Goal: Information Seeking & Learning: Learn about a topic

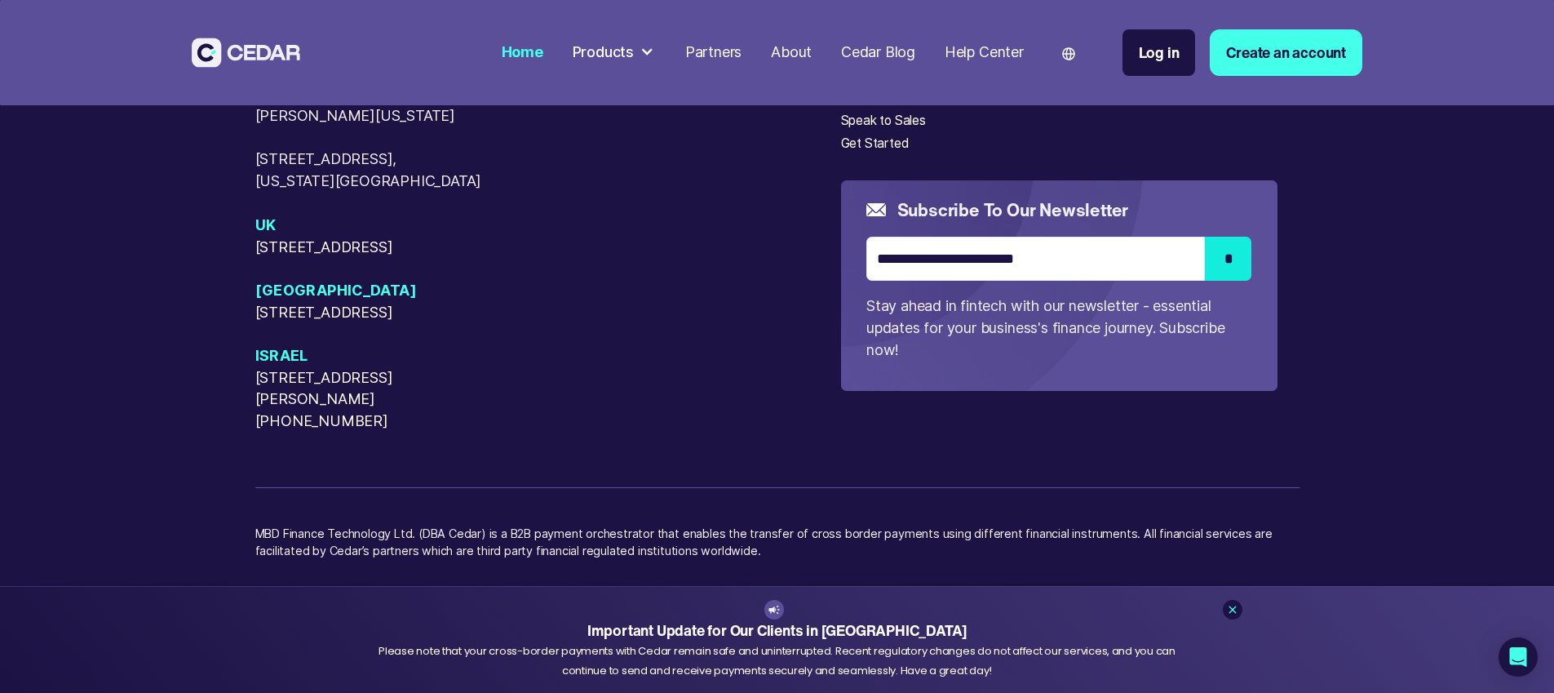
scroll to position [8652, 0]
click at [876, 85] on div "About" at bounding box center [858, 75] width 35 height 20
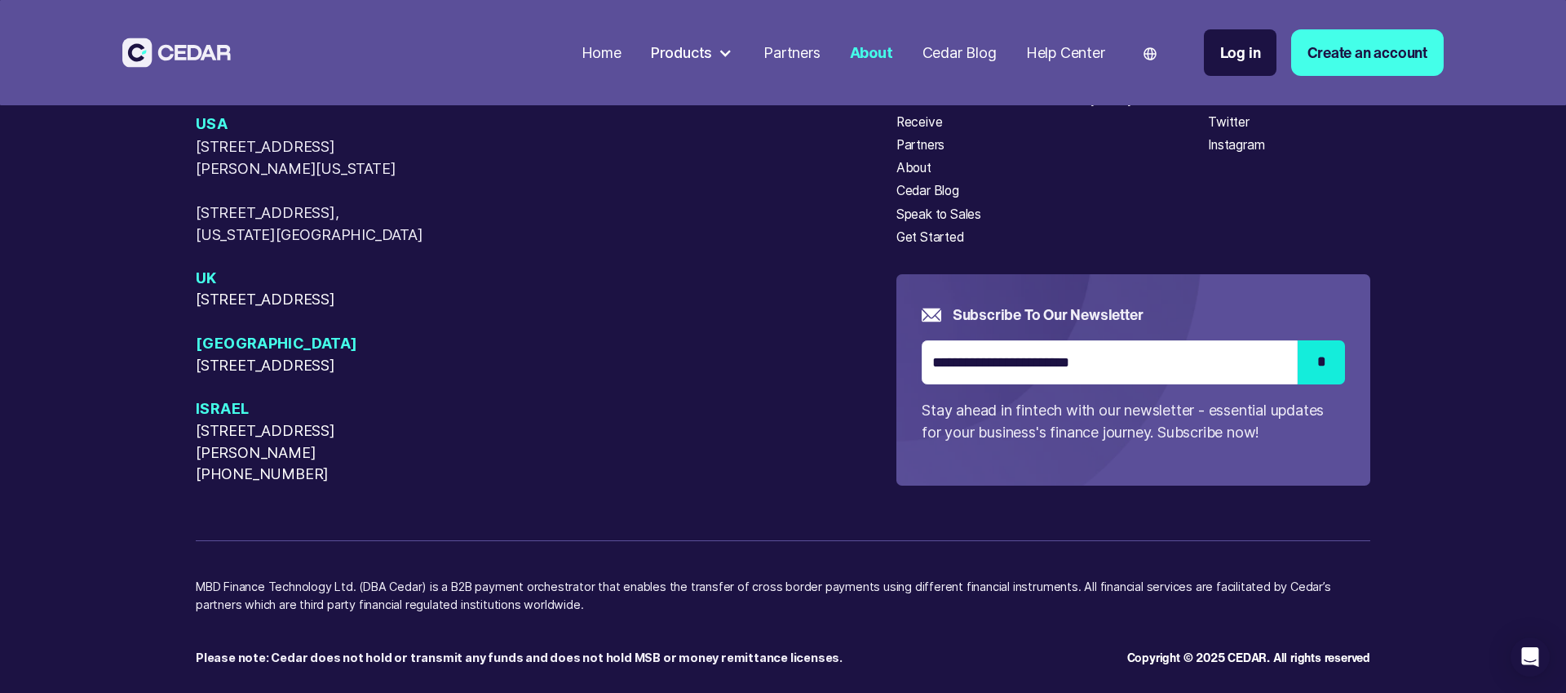
scroll to position [5709, 0]
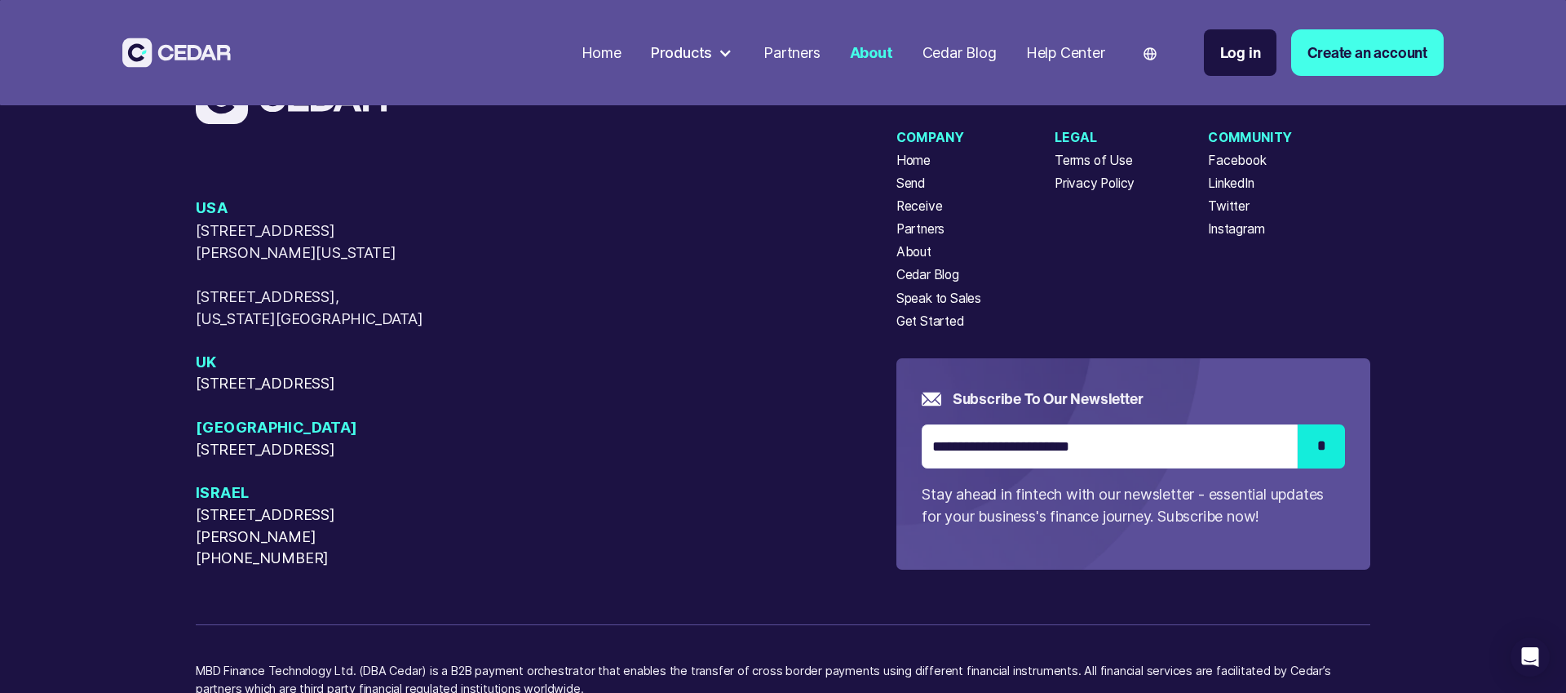
click at [915, 262] on div "About" at bounding box center [914, 252] width 35 height 20
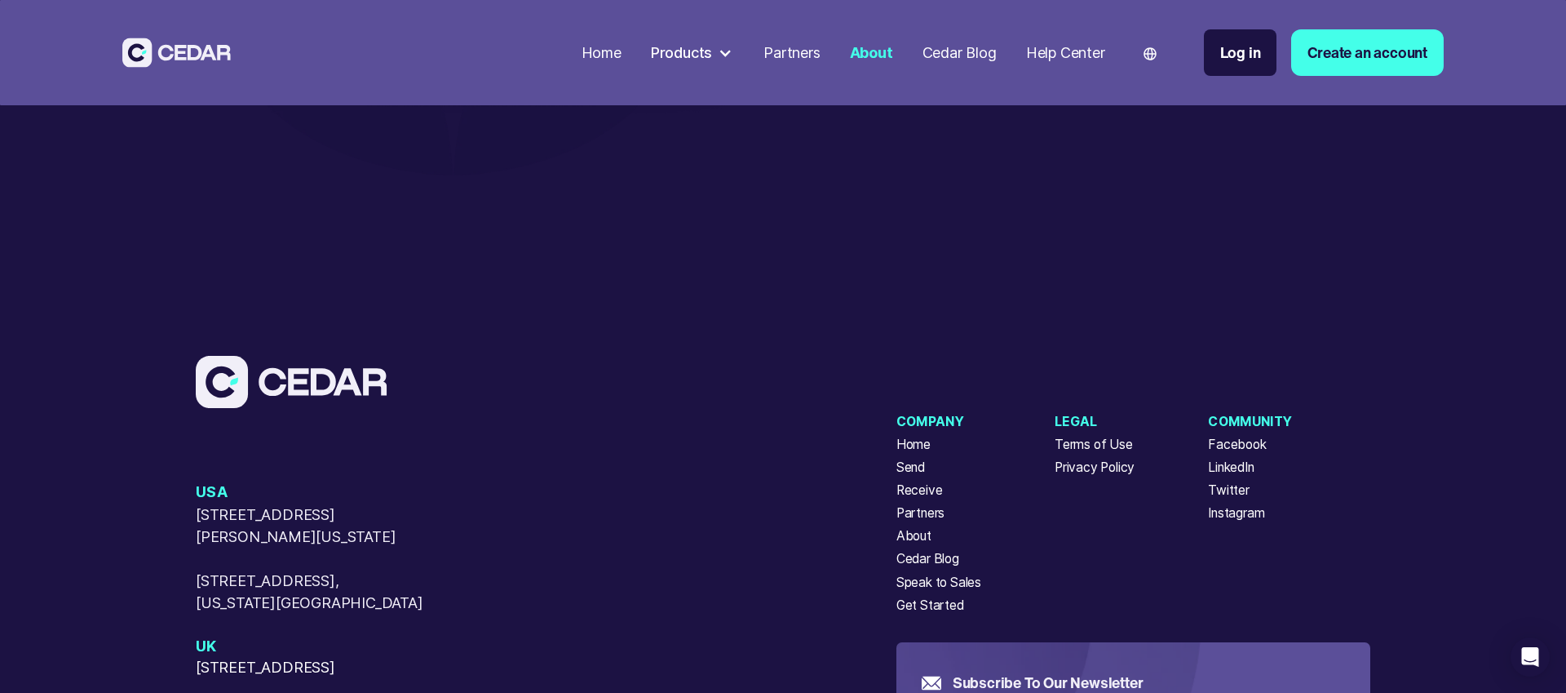
scroll to position [5282, 0]
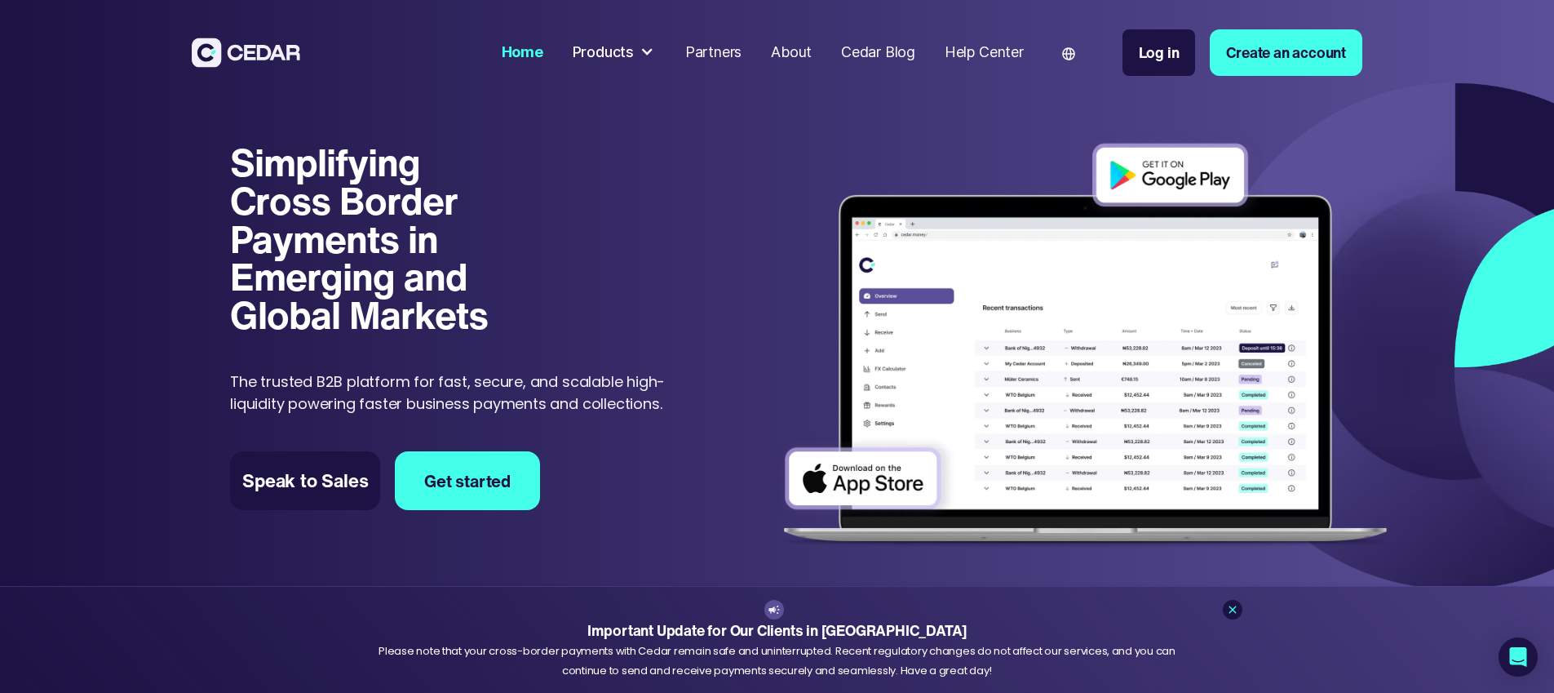
click at [654, 55] on div at bounding box center [647, 52] width 15 height 15
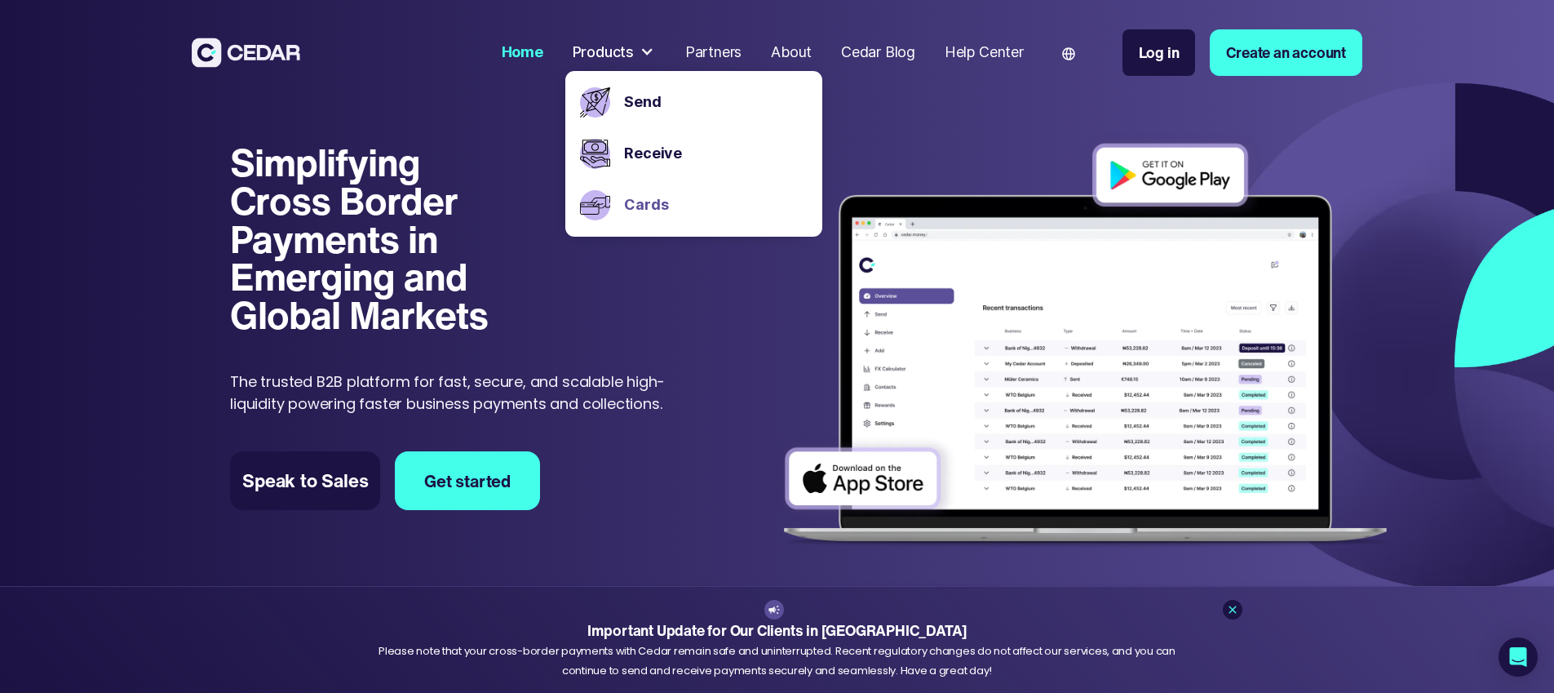
click at [702, 212] on link "Cards" at bounding box center [715, 205] width 183 height 22
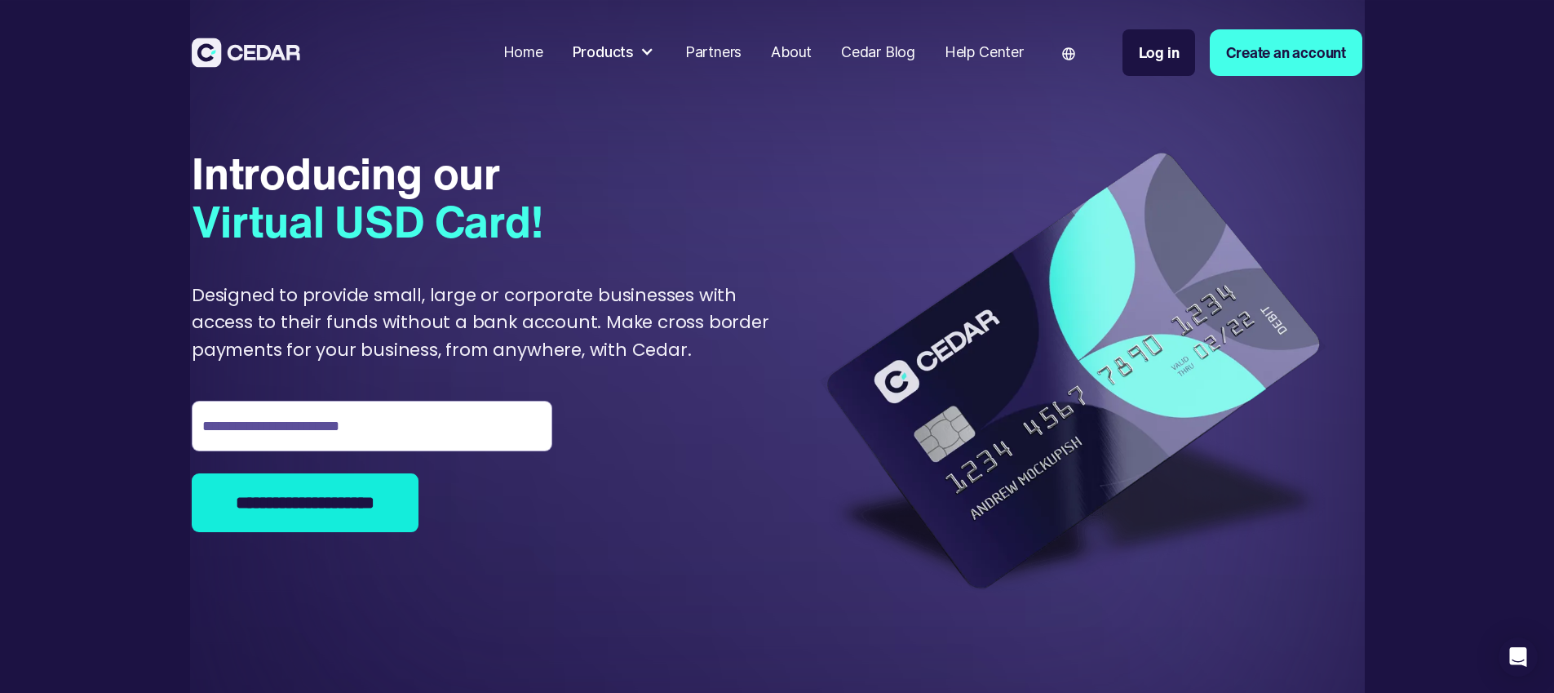
click at [654, 52] on div at bounding box center [647, 52] width 15 height 15
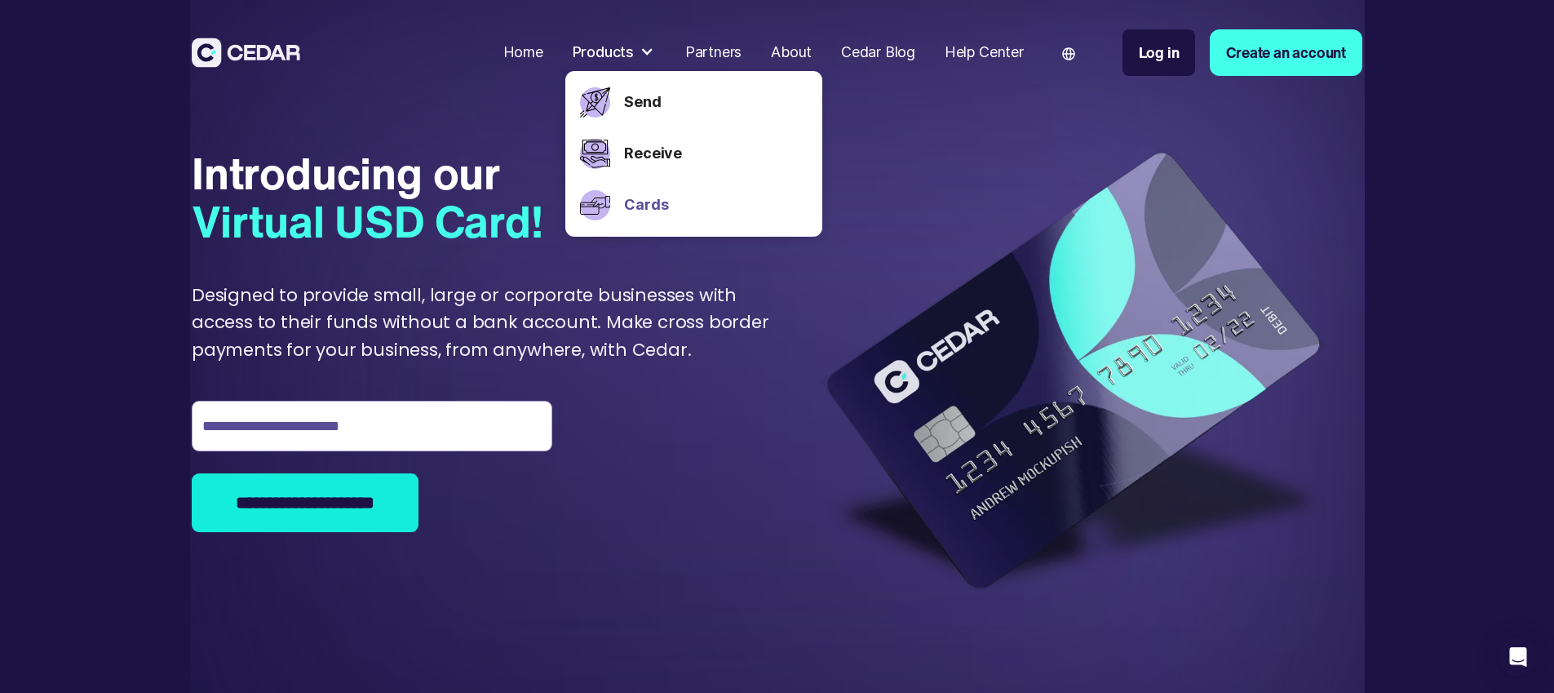
click at [774, 427] on div "**********" at bounding box center [777, 355] width 1171 height 565
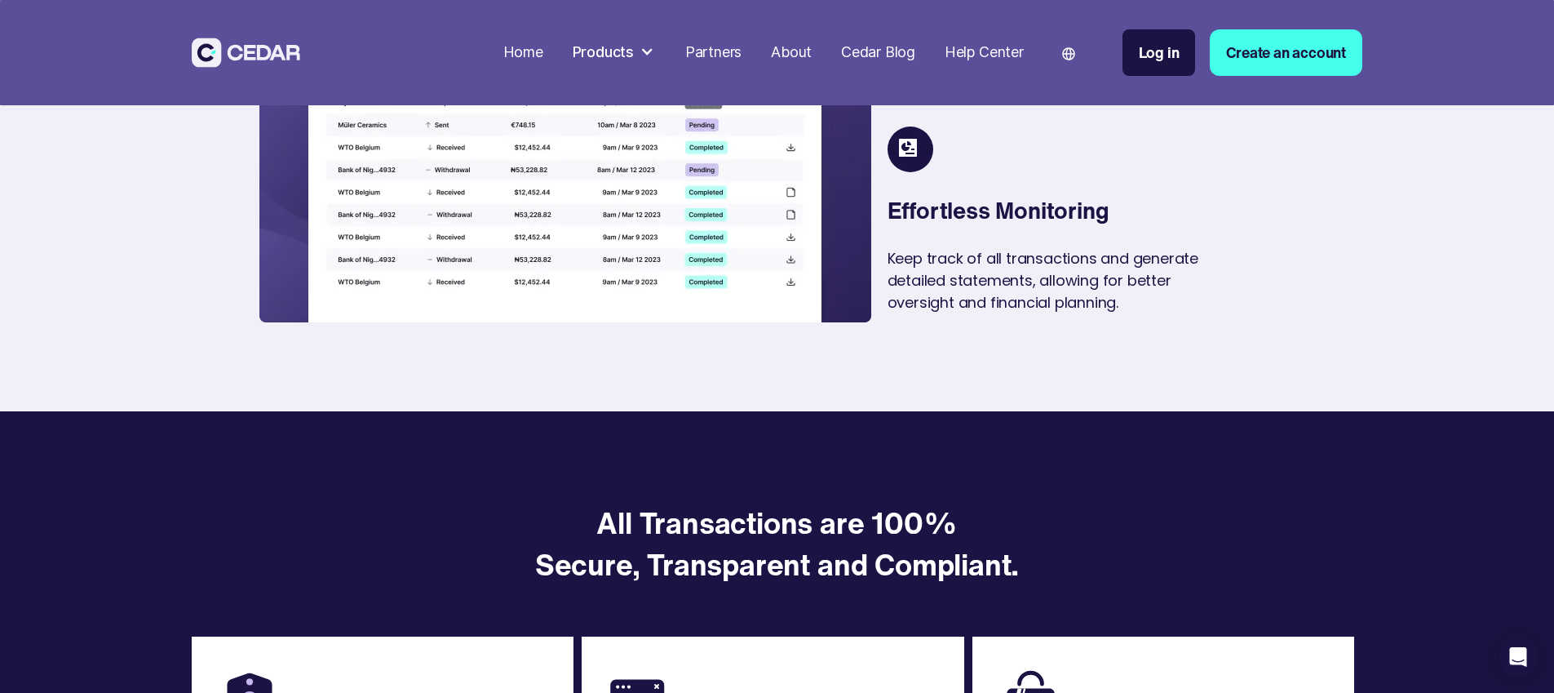
scroll to position [2697, 0]
